Goal: Use online tool/utility: Utilize a website feature to perform a specific function

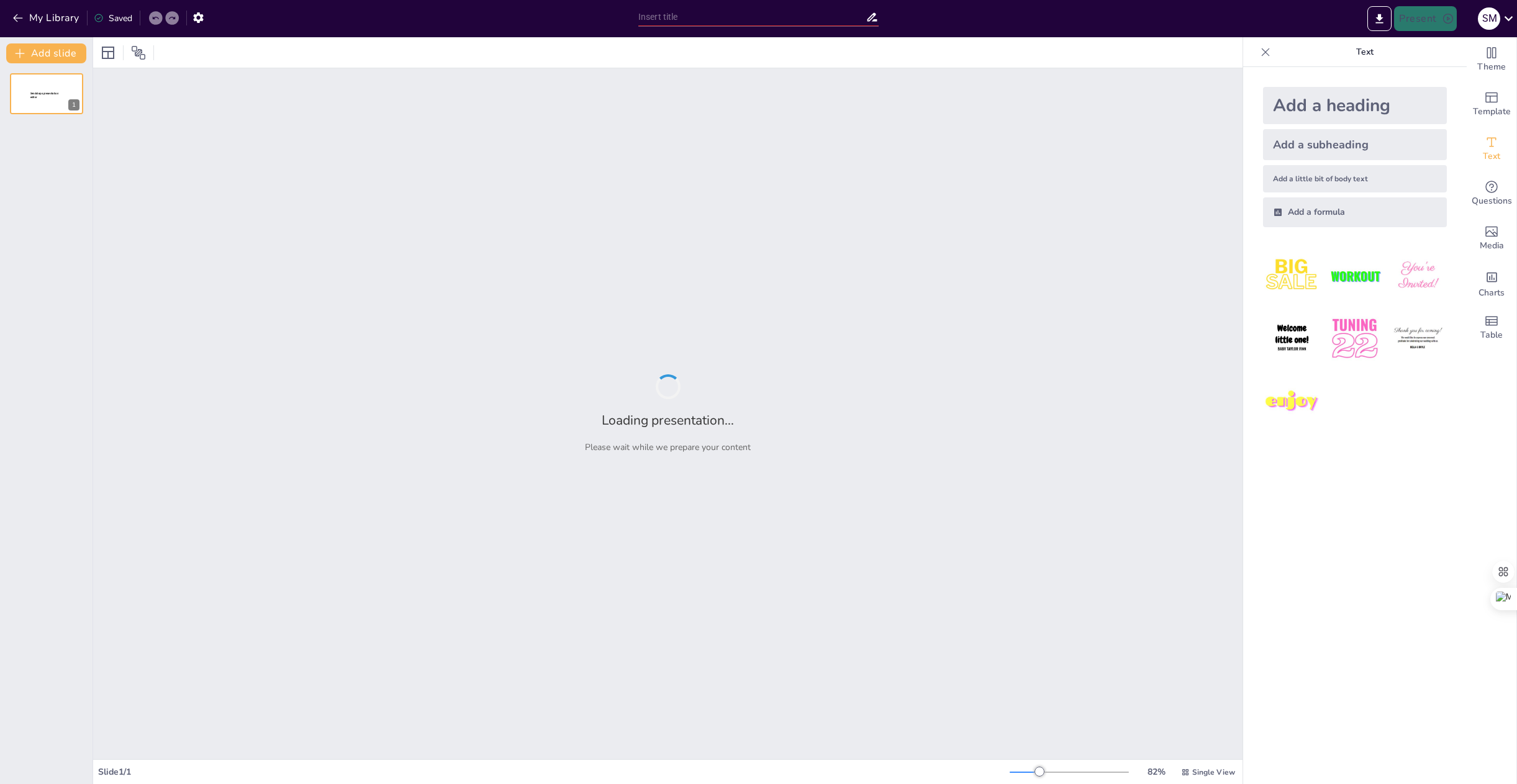
type input "New Sendsteps"
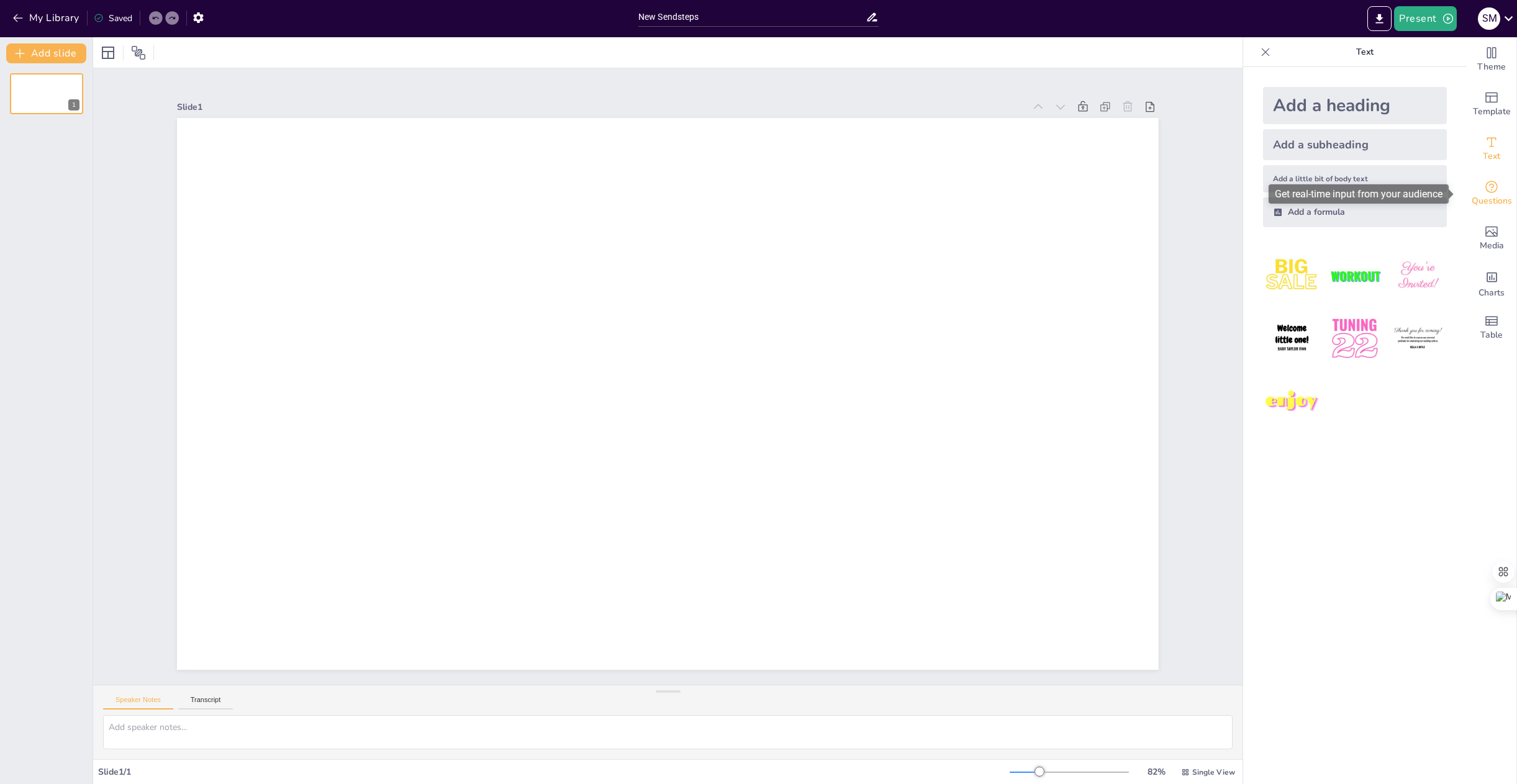
click at [1490, 199] on span "Questions" at bounding box center [1492, 201] width 41 height 13
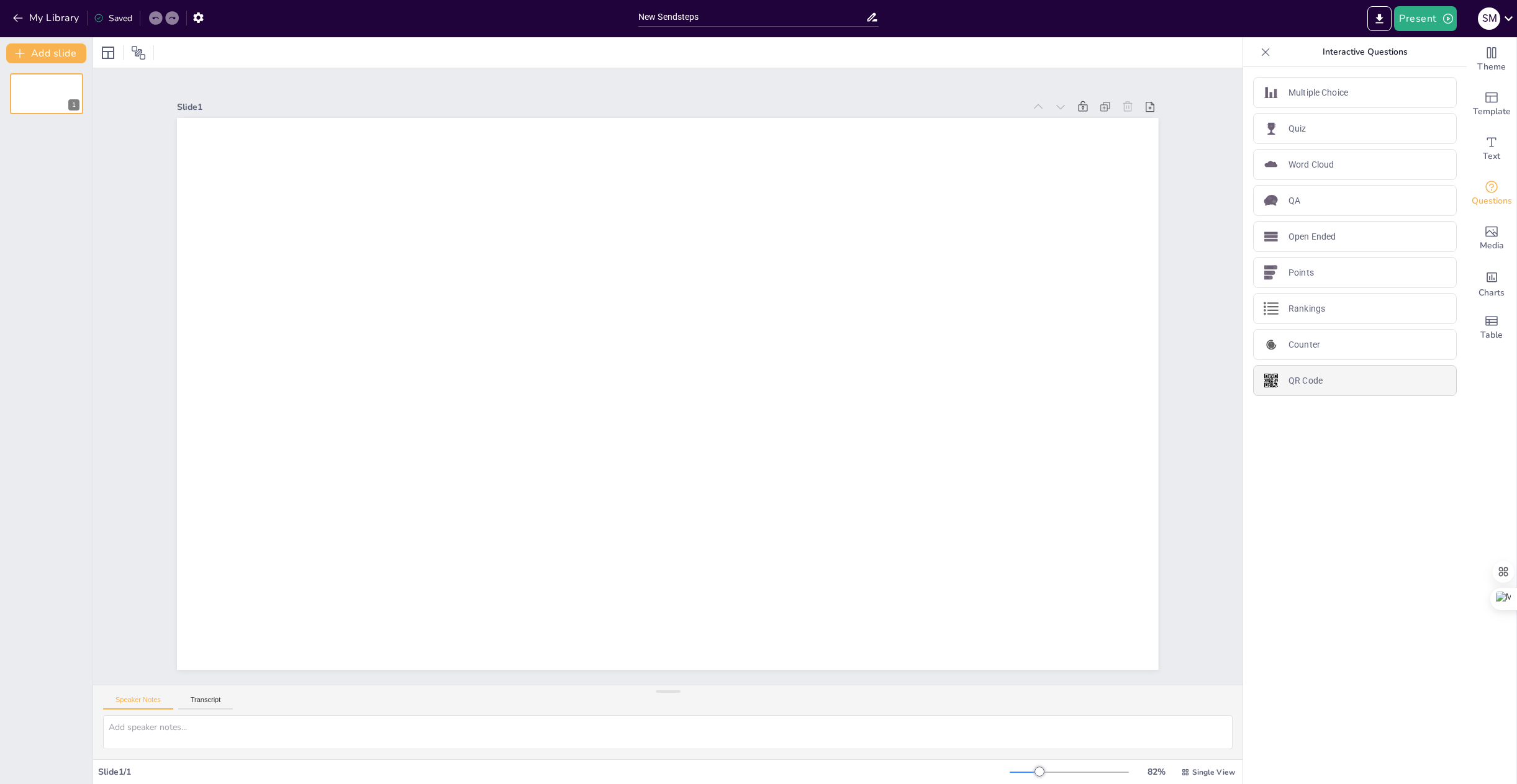
click at [1325, 381] on div "QR Code" at bounding box center [1355, 380] width 204 height 31
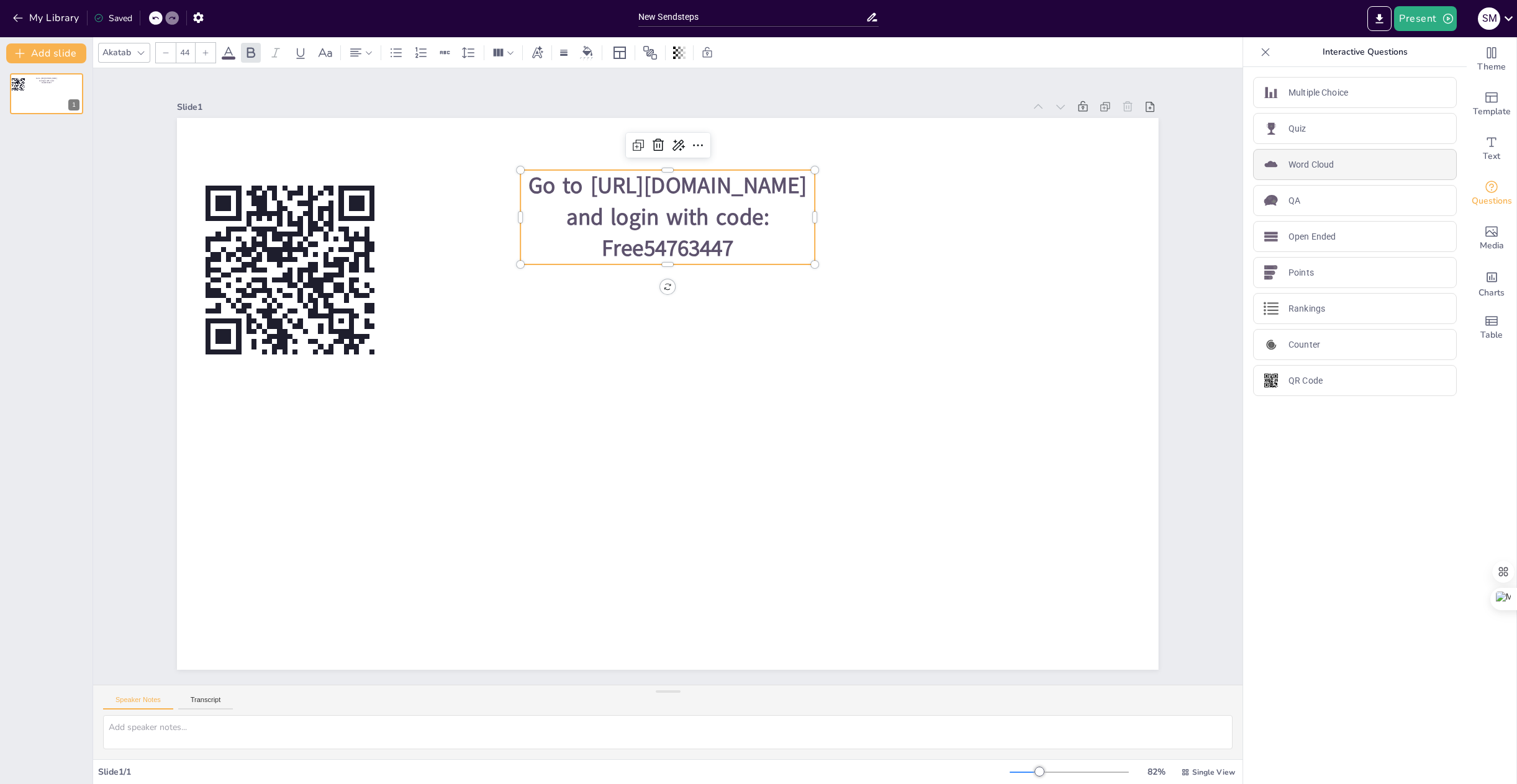
click at [1367, 158] on div "Word Cloud" at bounding box center [1355, 164] width 204 height 31
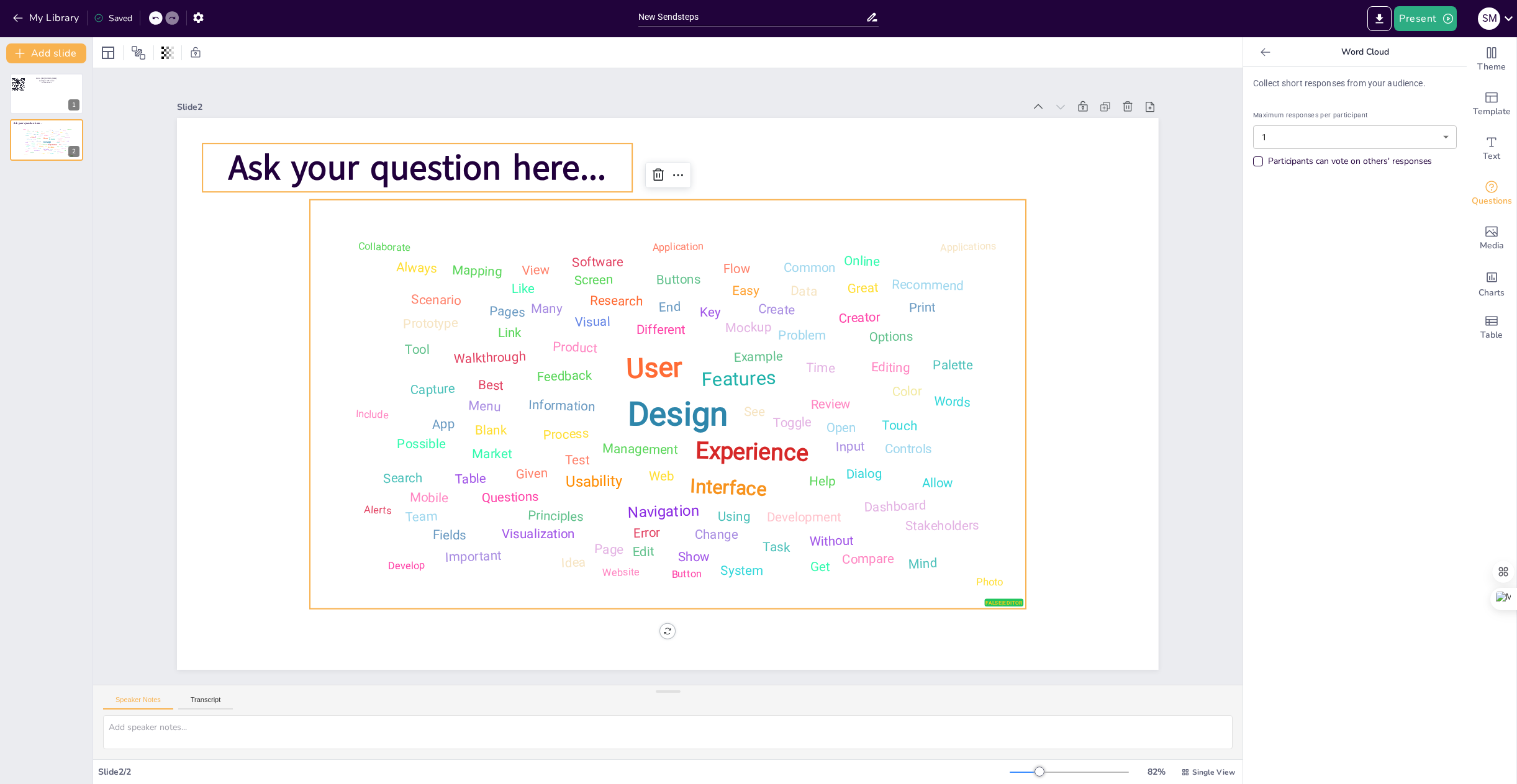
click at [457, 177] on span "Ask your question here..." at bounding box center [417, 168] width 378 height 48
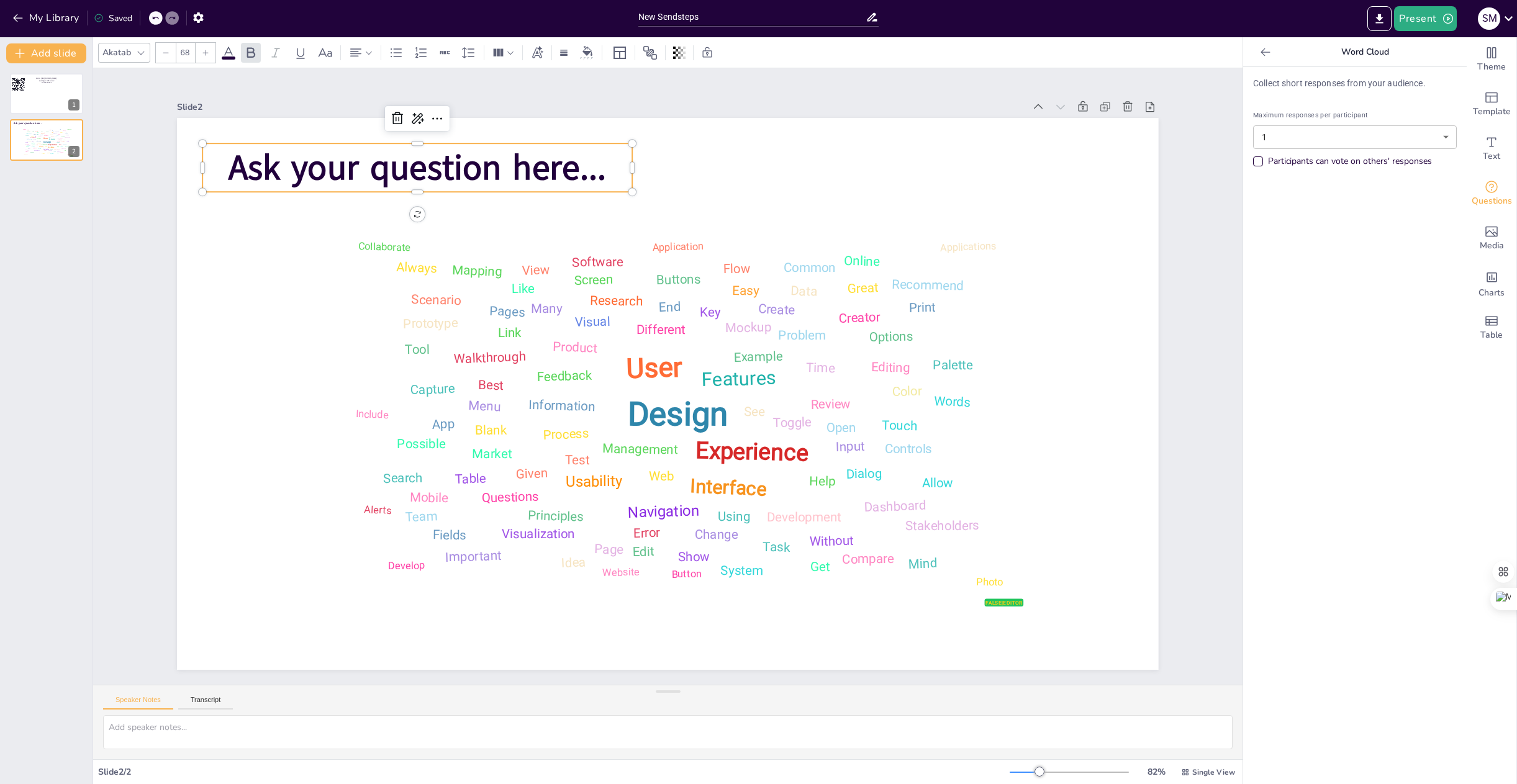
click at [452, 170] on span "Ask your question here..." at bounding box center [524, 84] width 365 height 196
click at [452, 170] on span "Ask your question here..." at bounding box center [494, 100] width 373 height 162
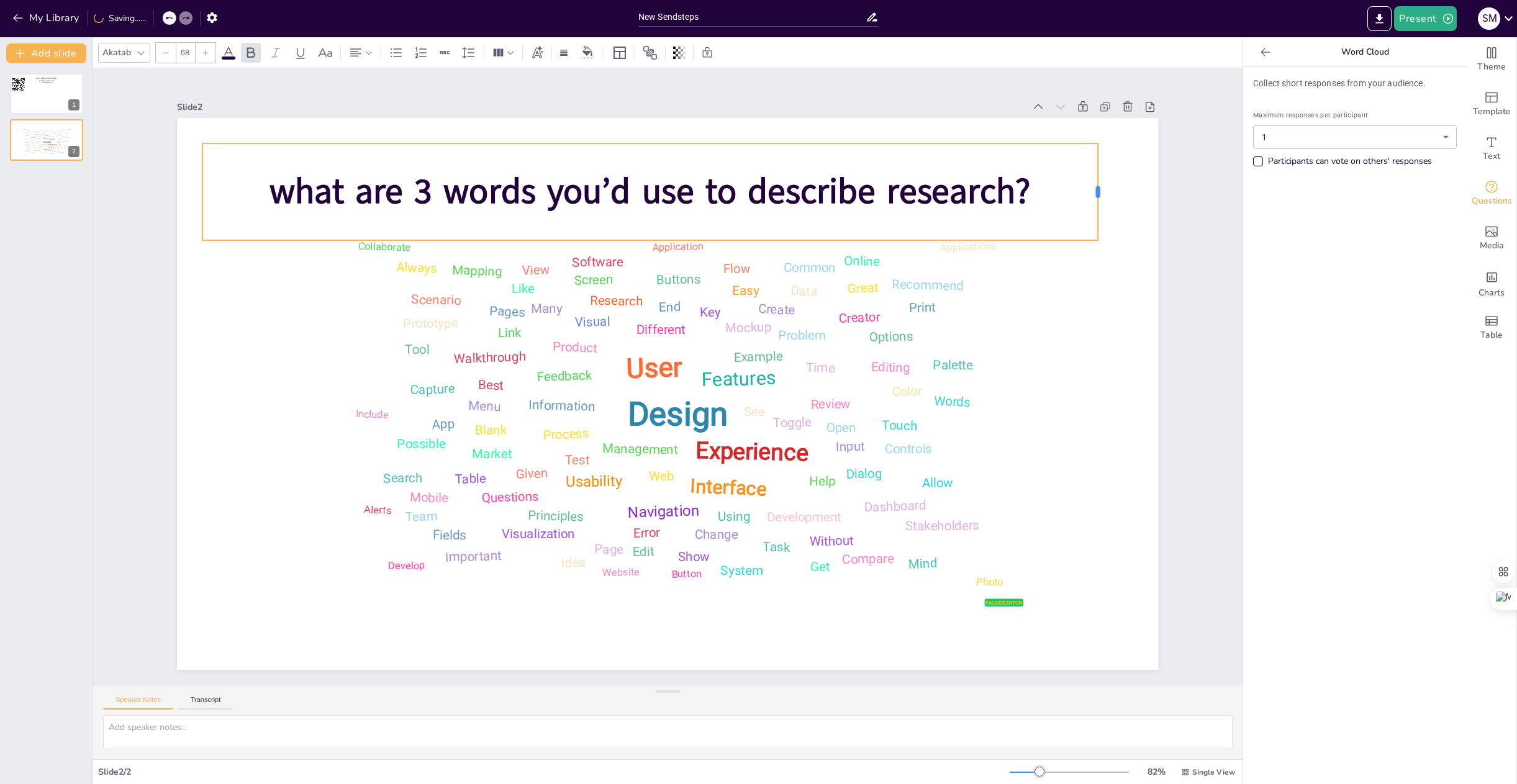
drag, startPoint x: 626, startPoint y: 188, endPoint x: 789, endPoint y: 142, distance: 169.4
click at [1090, 140] on div "false | editor Design User Experience Interface Features Navigation Usability T…" at bounding box center [667, 394] width 982 height 552
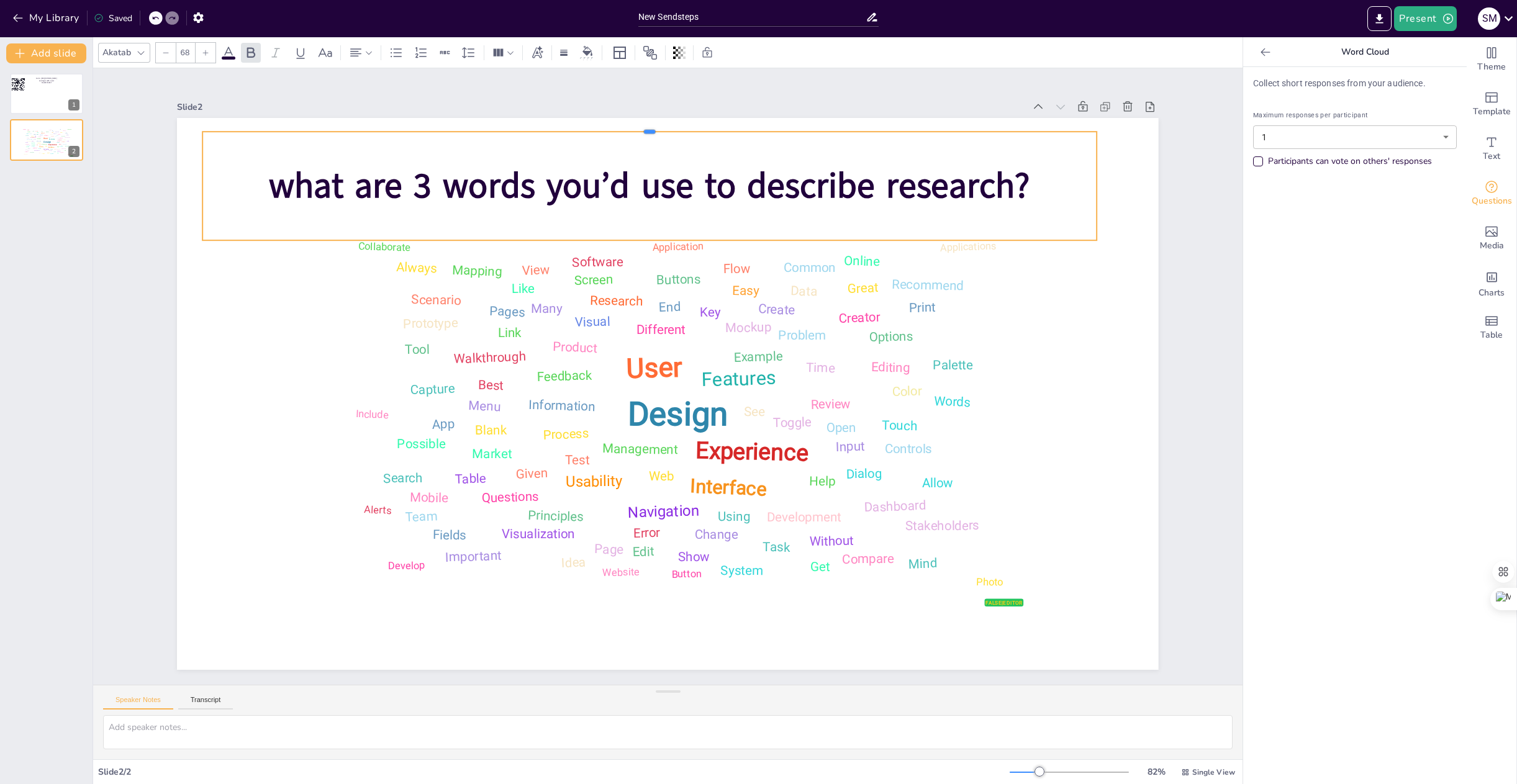
click at [648, 126] on div at bounding box center [728, 133] width 853 height 286
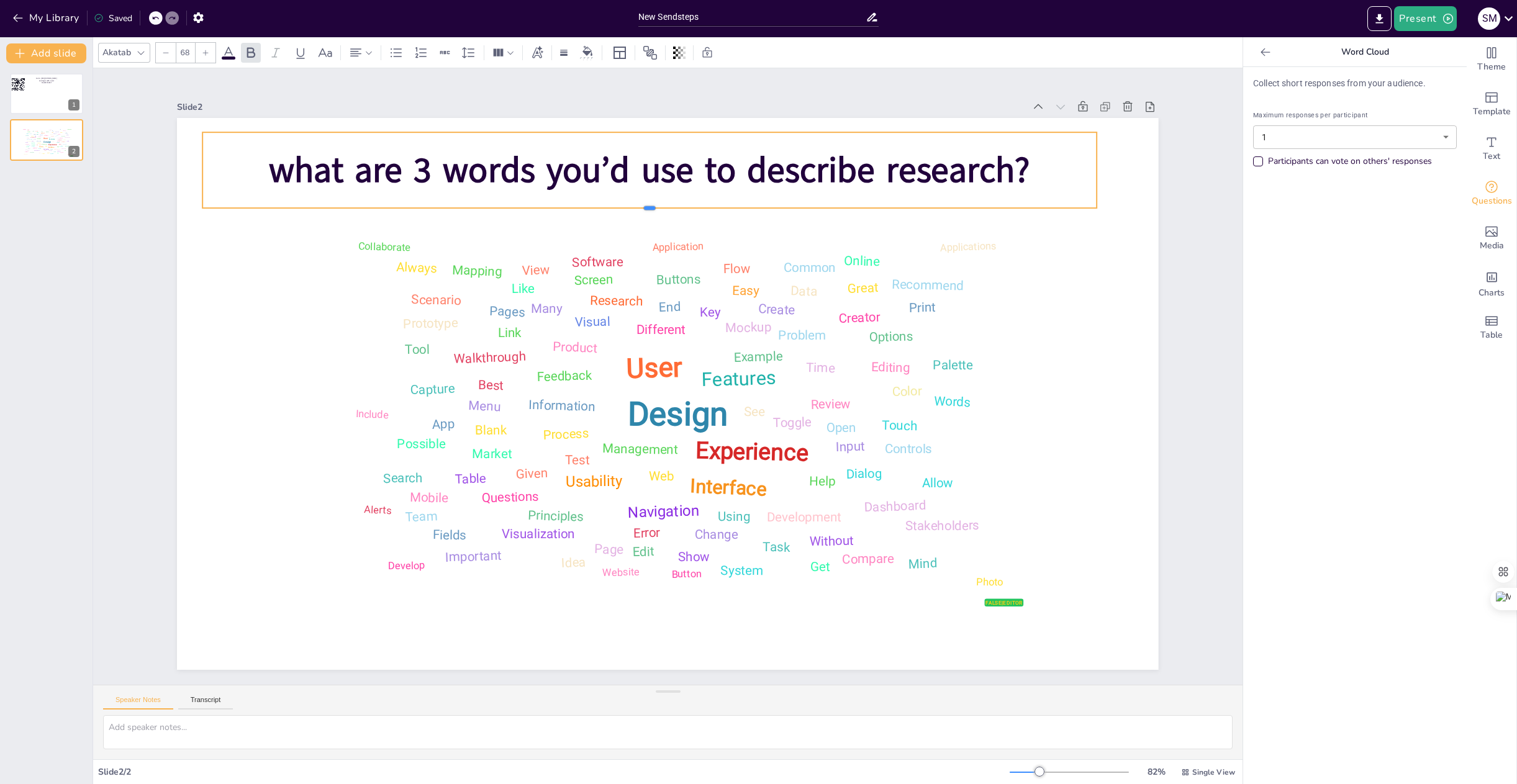
drag, startPoint x: 640, startPoint y: 235, endPoint x: 639, endPoint y: 203, distance: 32.0
click at [639, 203] on div at bounding box center [734, 226] width 780 height 455
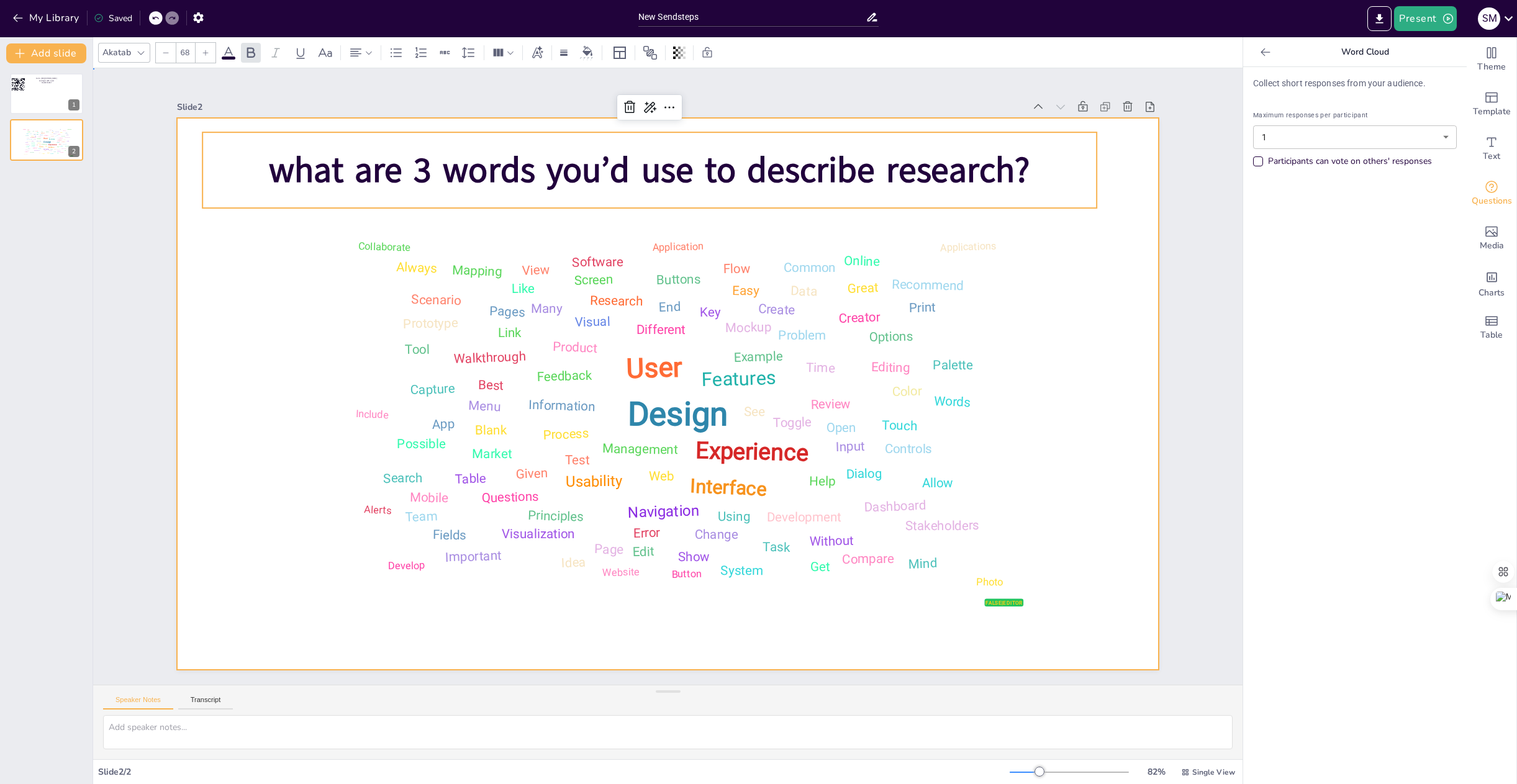
click at [1053, 305] on div at bounding box center [667, 394] width 982 height 552
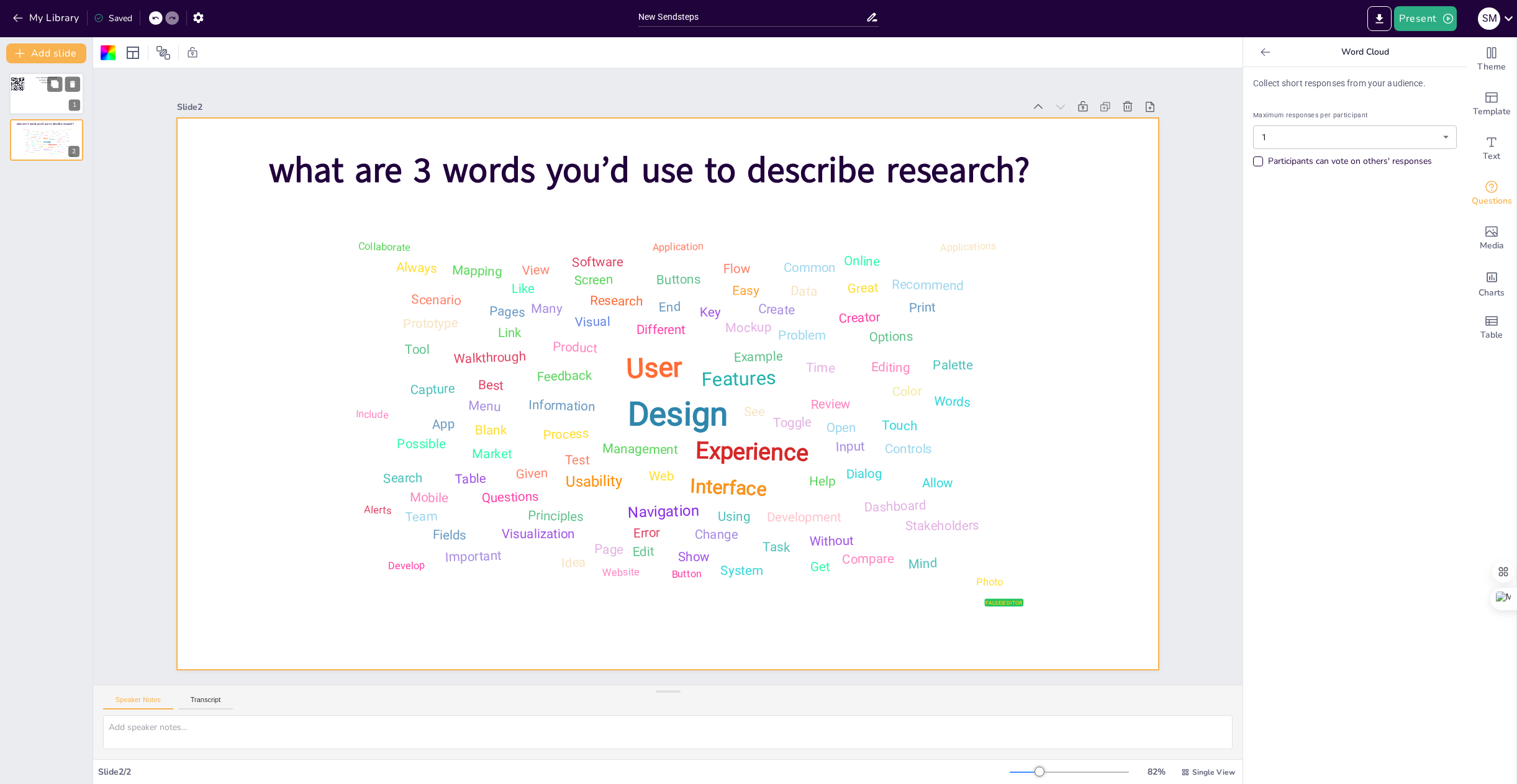
click at [63, 108] on div at bounding box center [47, 94] width 74 height 42
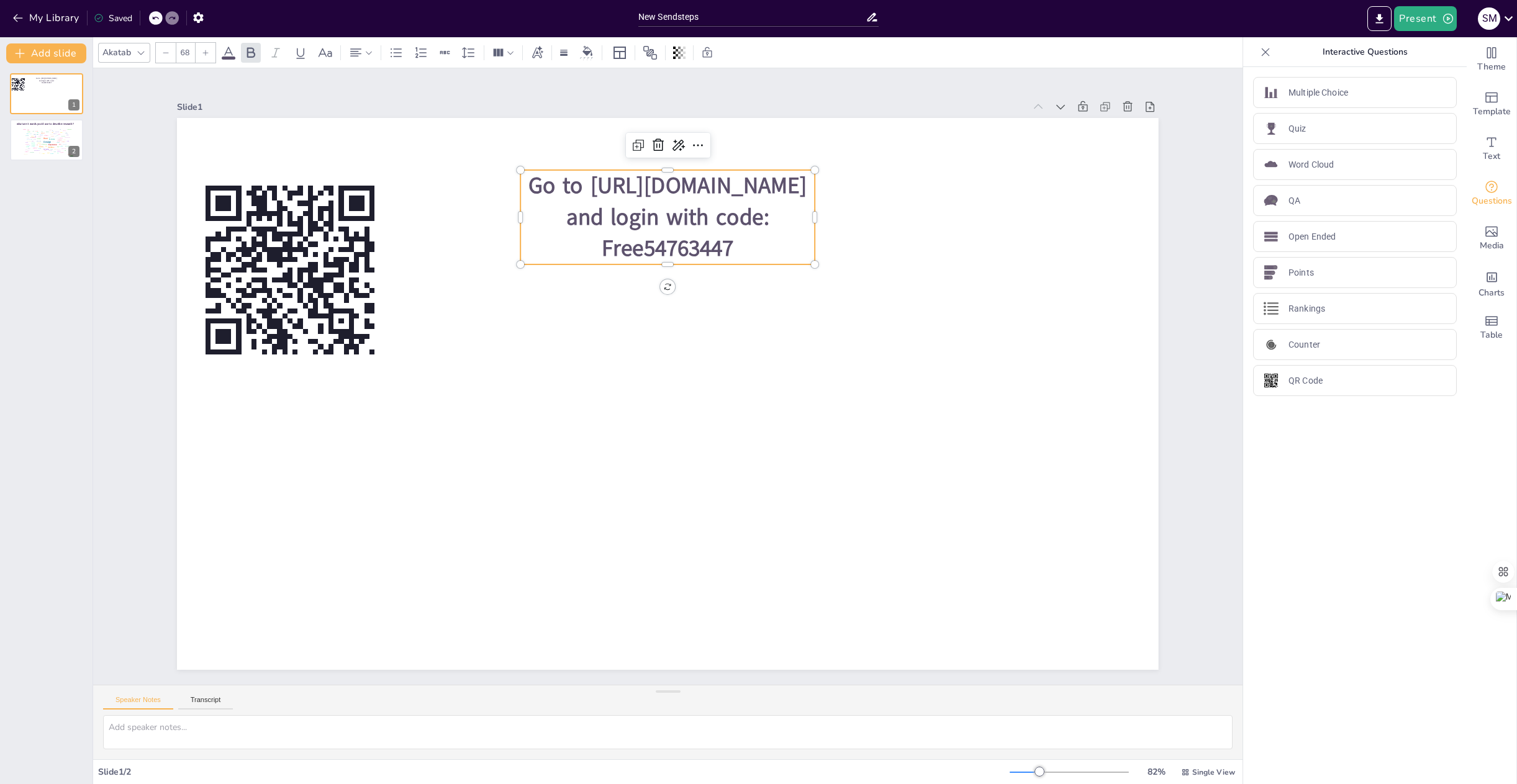
type input "44"
click at [635, 194] on span "Go to [URL][DOMAIN_NAME] and login with code: Free54763447" at bounding box center [764, 220] width 257 height 184
drag, startPoint x: 809, startPoint y: 211, endPoint x: 816, endPoint y: 193, distance: 19.3
click at [857, 326] on div at bounding box center [892, 364] width 71 height 77
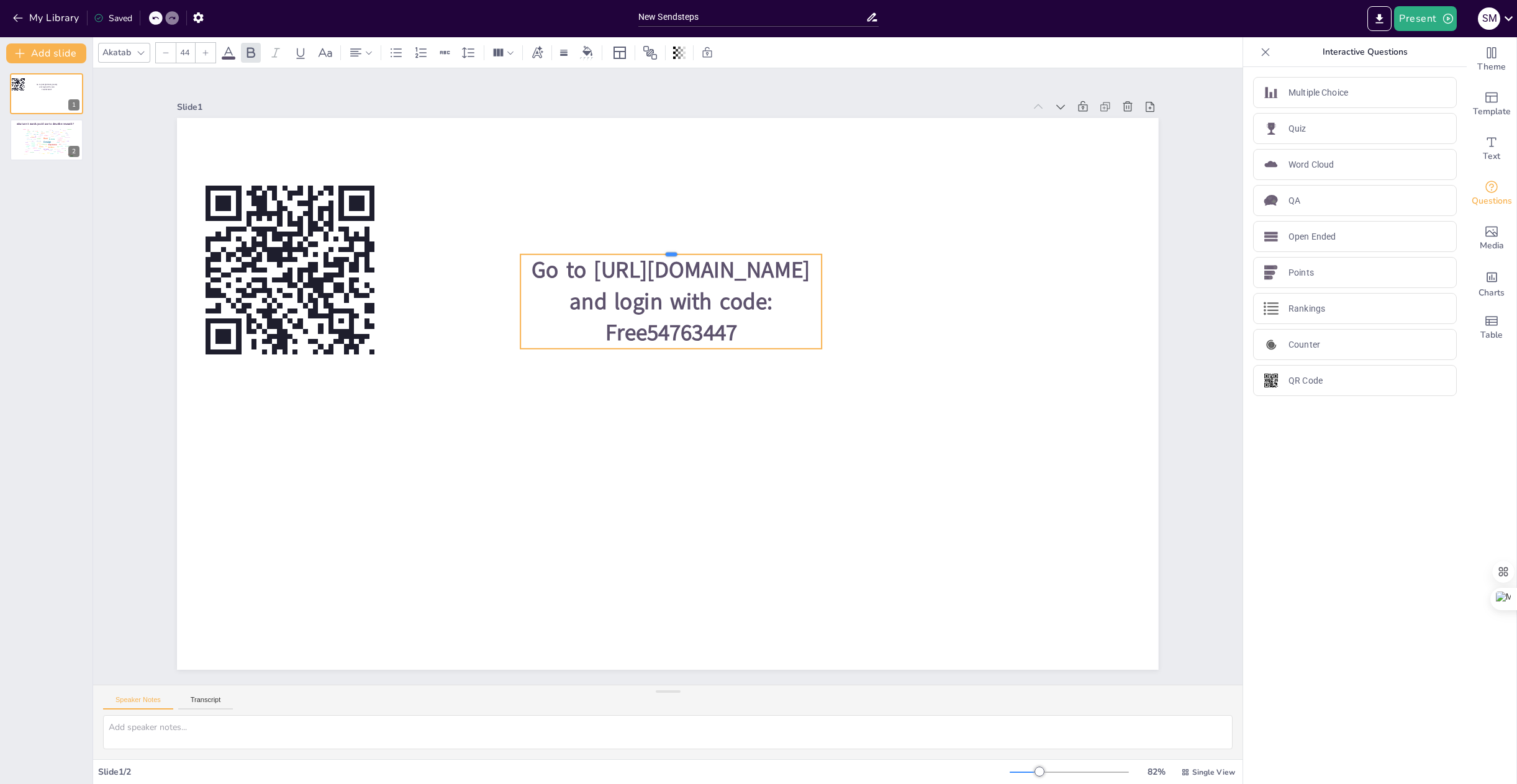
drag, startPoint x: 683, startPoint y: 164, endPoint x: 366, endPoint y: 348, distance: 366.5
click at [360, 349] on div "Go to [URL][DOMAIN_NAME] and login with code: Free54763447" at bounding box center [666, 394] width 1034 height 652
drag, startPoint x: 651, startPoint y: 247, endPoint x: 603, endPoint y: 242, distance: 48.3
click at [777, 243] on div at bounding box center [797, 394] width 42 height 301
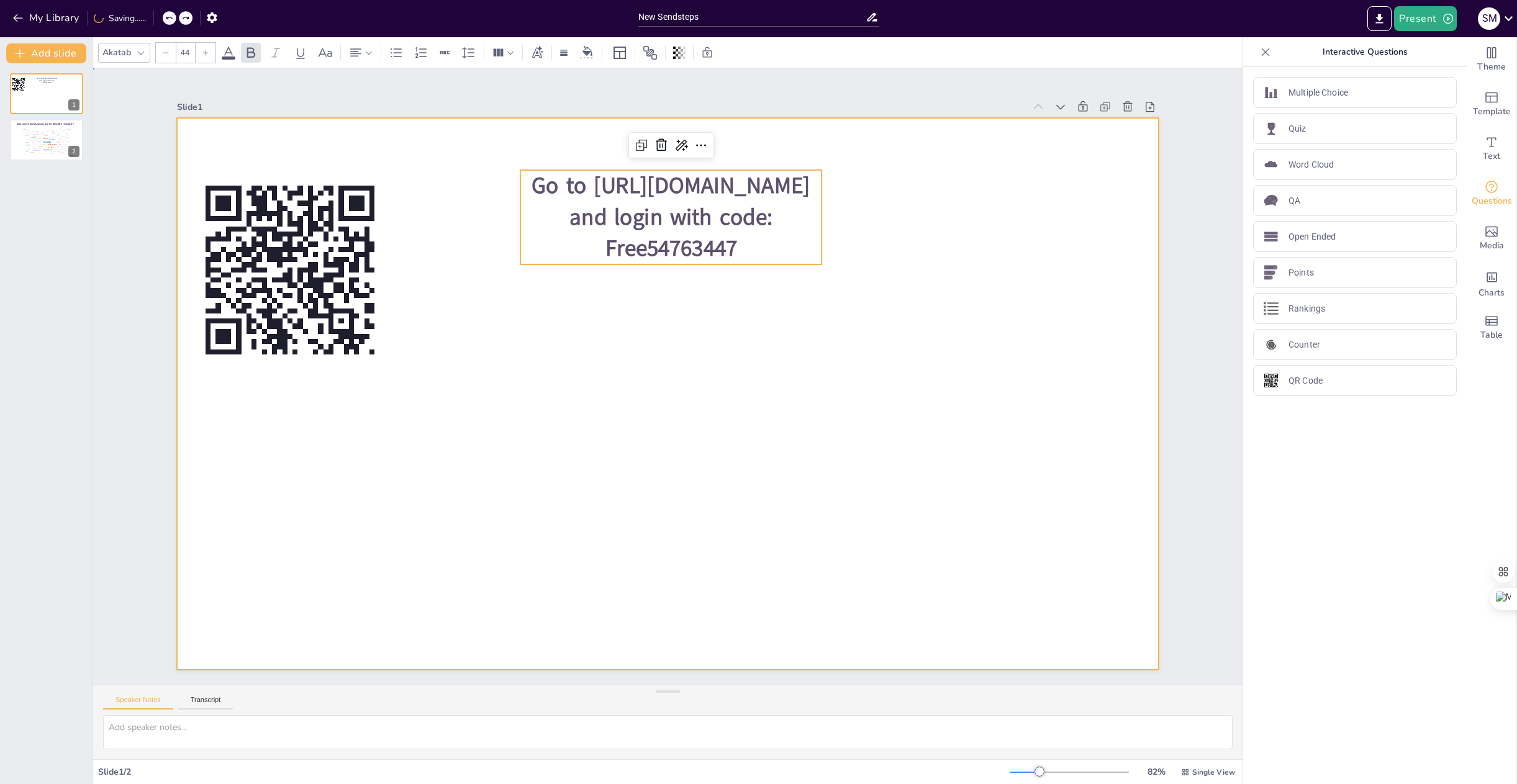
drag, startPoint x: 834, startPoint y: 369, endPoint x: 834, endPoint y: 378, distance: 9.0
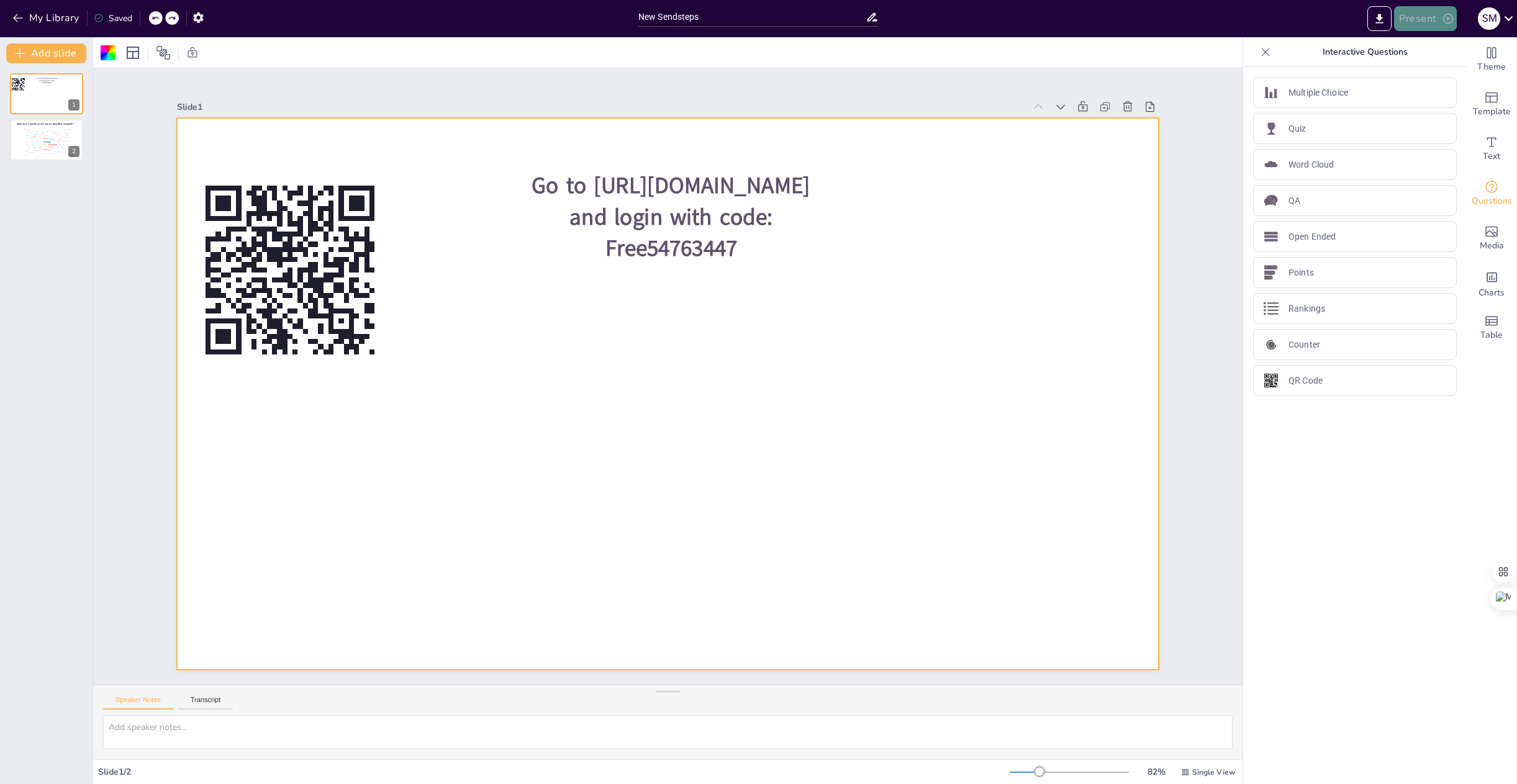
click at [1426, 14] on button "Present" at bounding box center [1425, 19] width 62 height 25
click at [1443, 47] on li "Preview presentation" at bounding box center [1444, 46] width 97 height 19
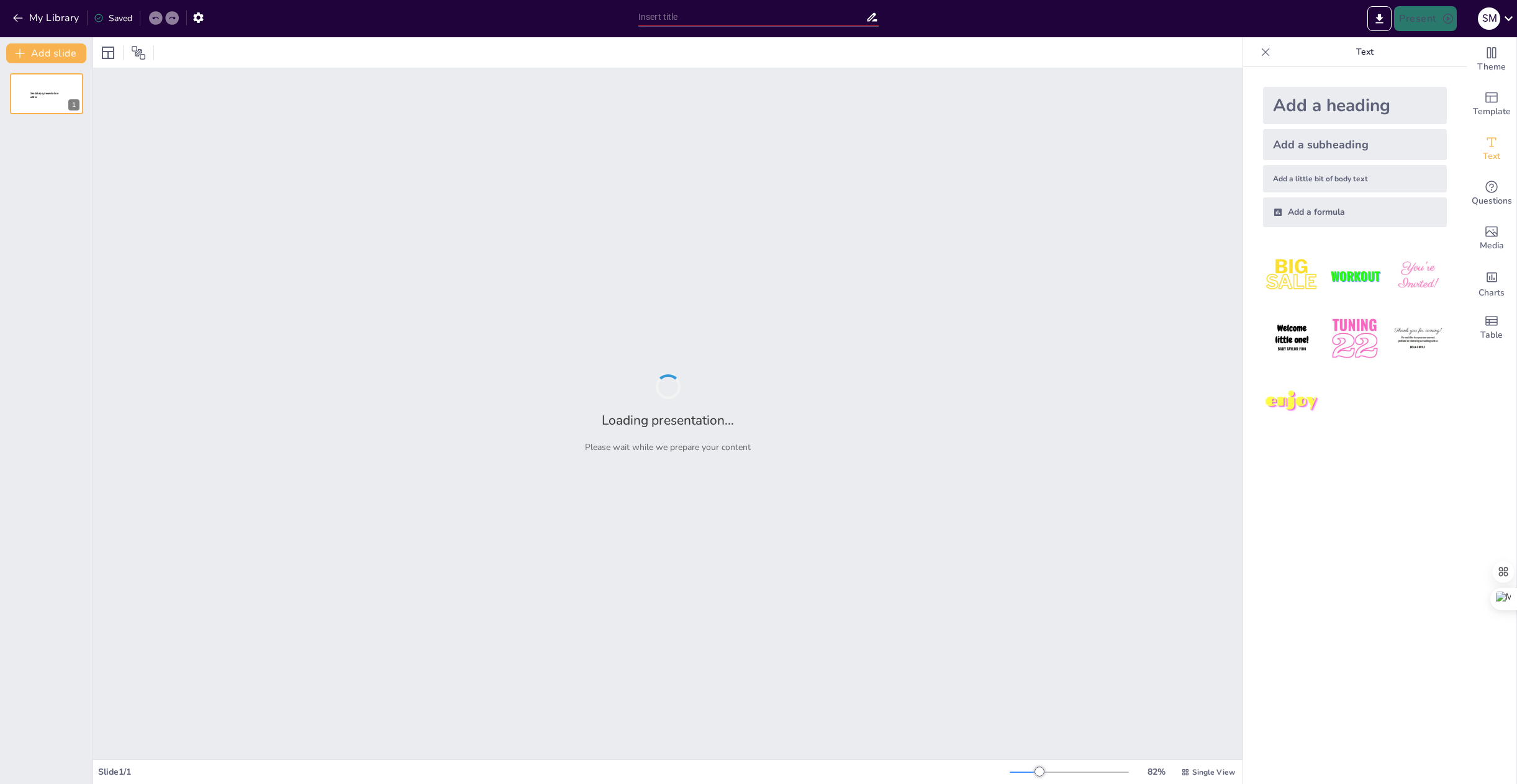
type input "New Sendsteps"
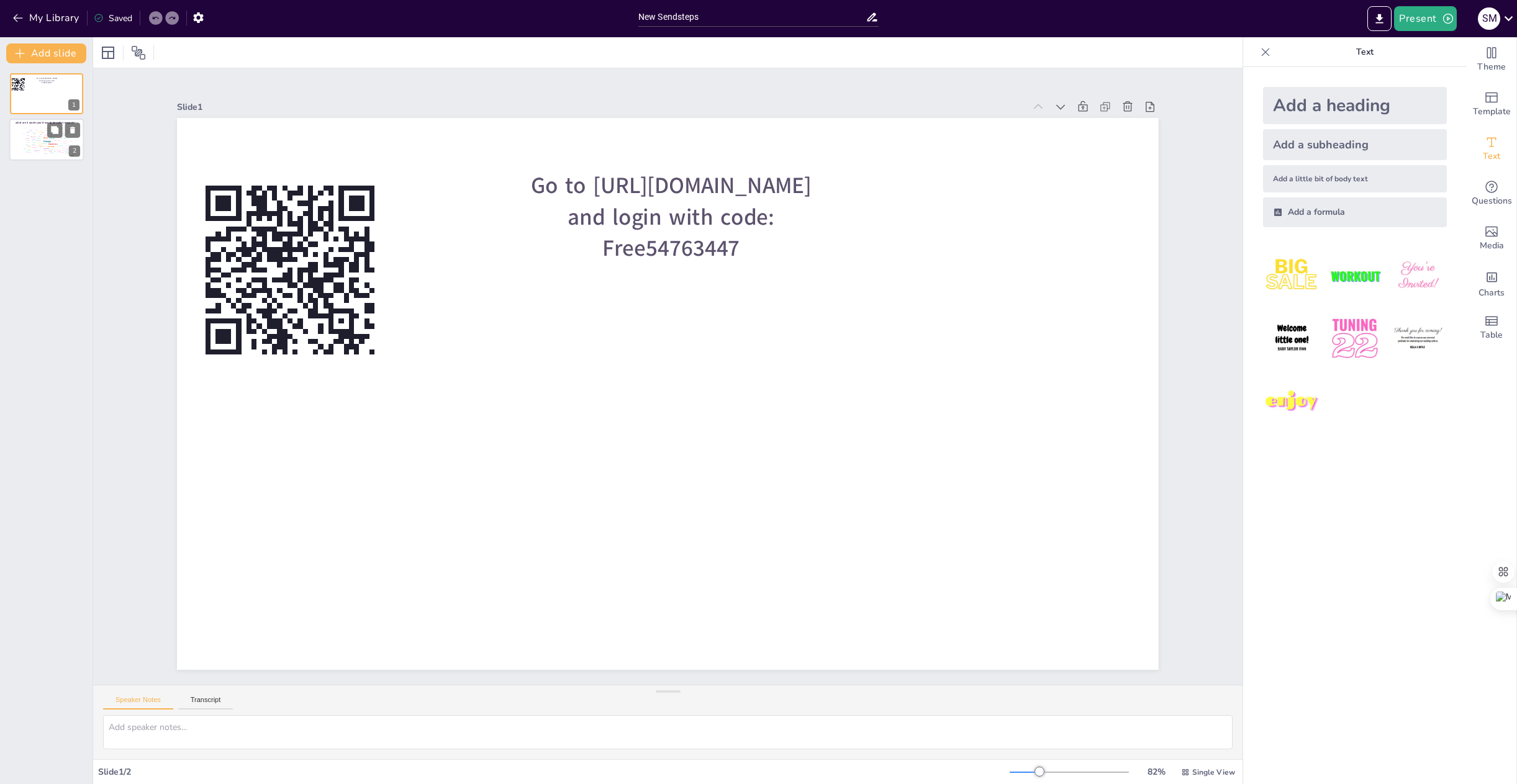
click at [49, 146] on div "Interface" at bounding box center [50, 147] width 6 height 2
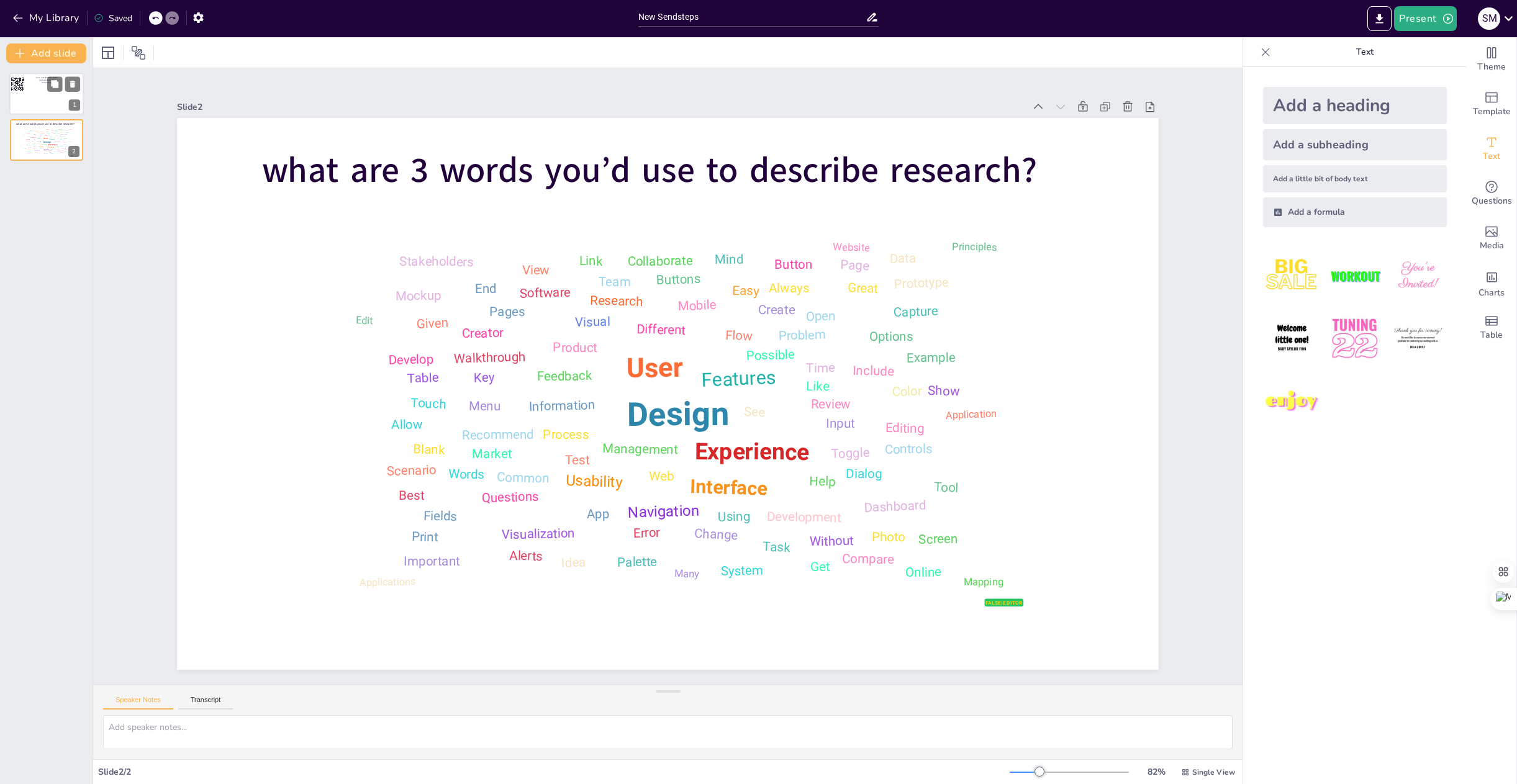
click at [63, 93] on div at bounding box center [47, 94] width 74 height 42
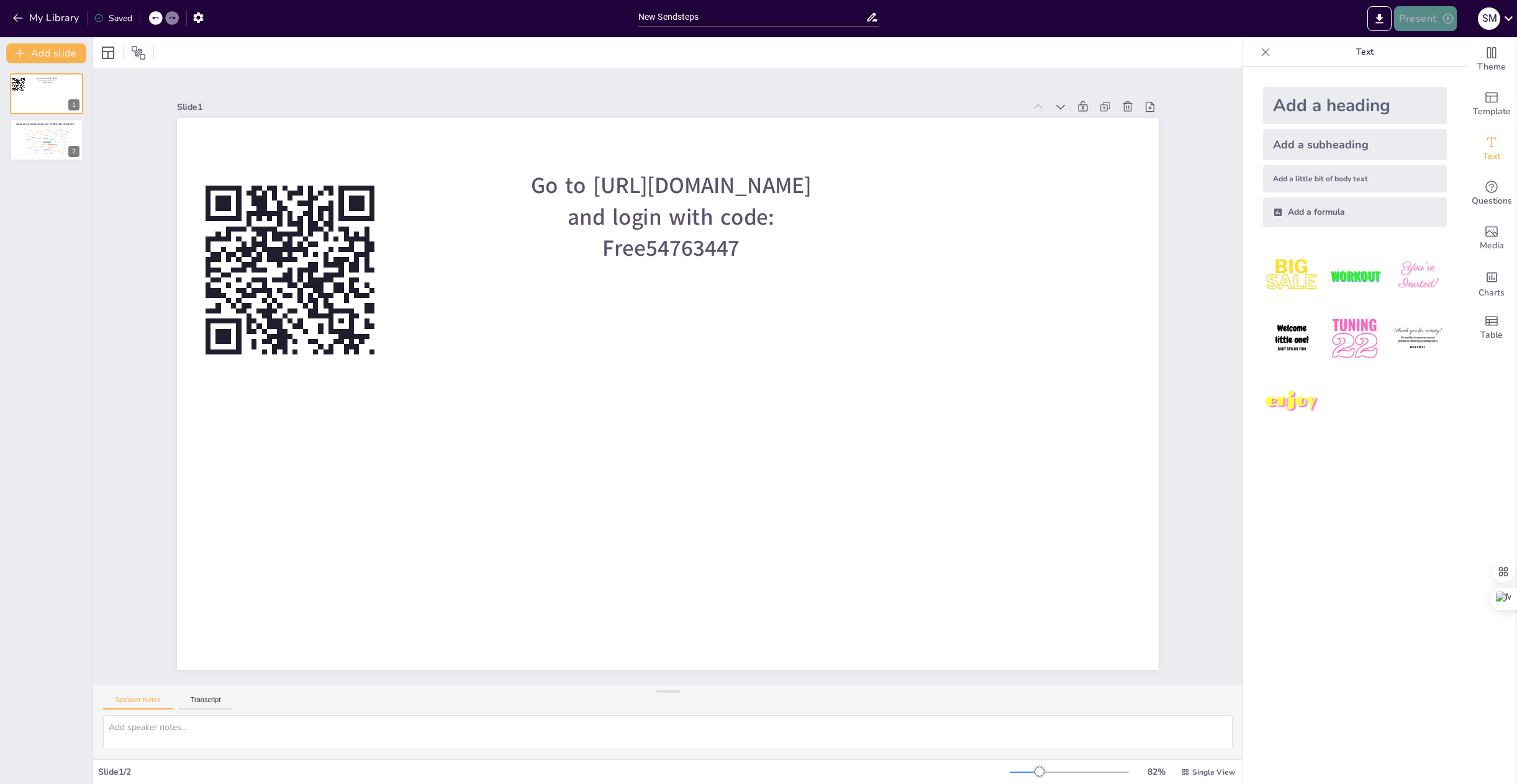
click at [1433, 21] on button "Present" at bounding box center [1425, 19] width 62 height 25
click at [1444, 50] on li "Preview presentation" at bounding box center [1444, 46] width 97 height 19
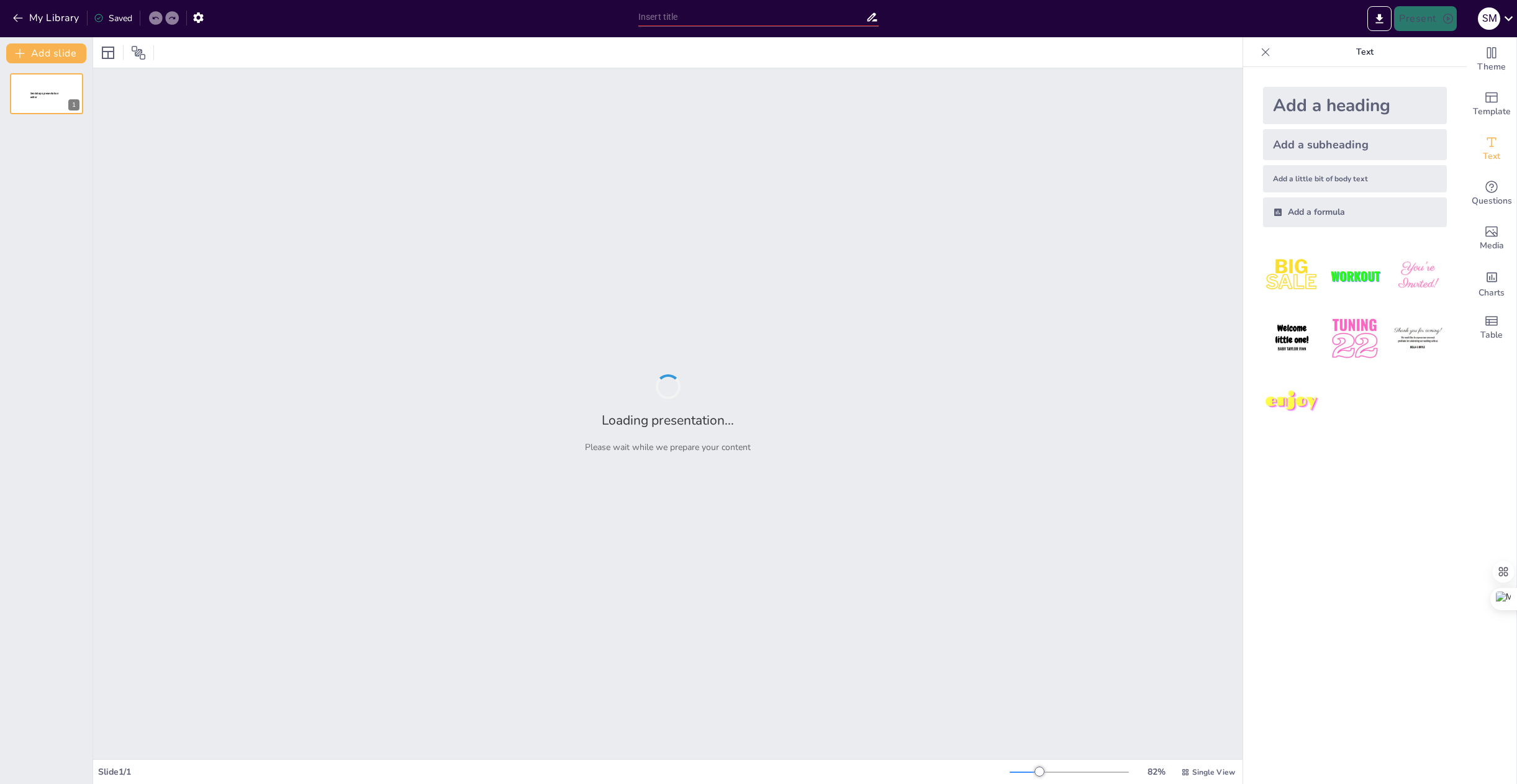
type input "New Sendsteps"
